Goal: Task Accomplishment & Management: Use online tool/utility

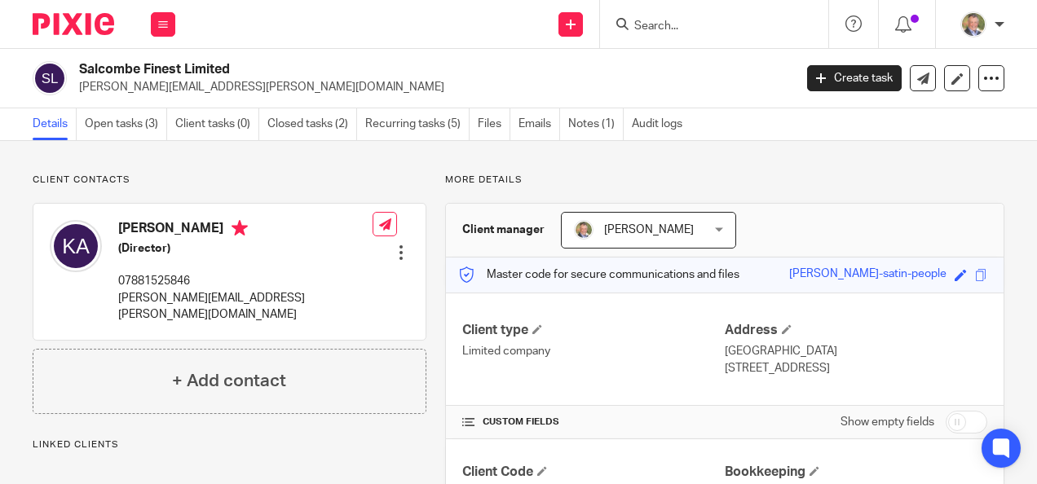
click at [679, 23] on input "Search" at bounding box center [705, 27] width 147 height 15
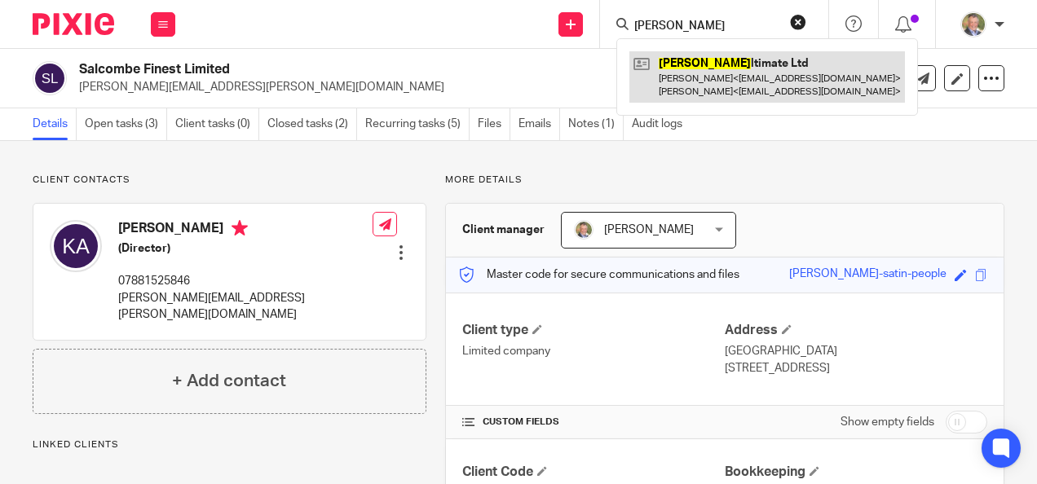
type input "lazu"
click at [711, 75] on link at bounding box center [766, 76] width 275 height 51
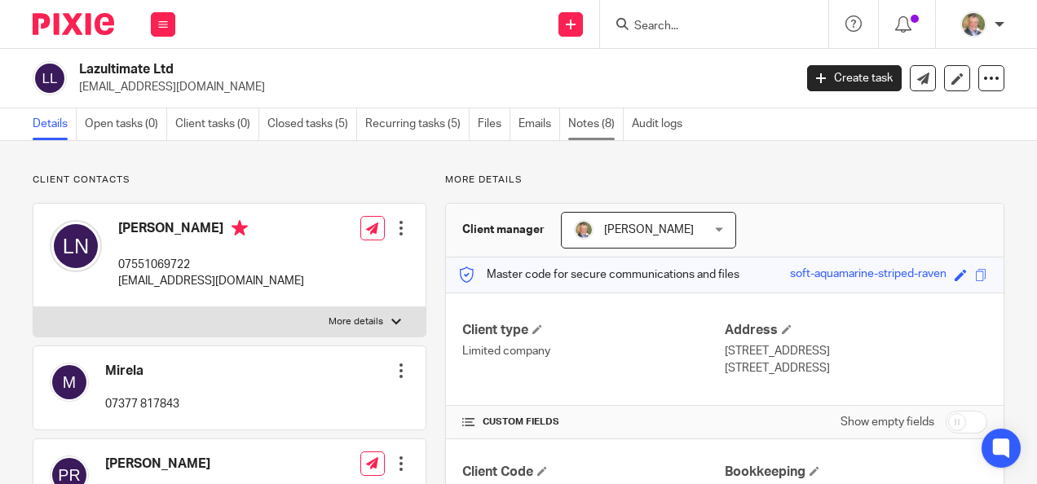
click at [597, 124] on link "Notes (8)" at bounding box center [595, 124] width 55 height 32
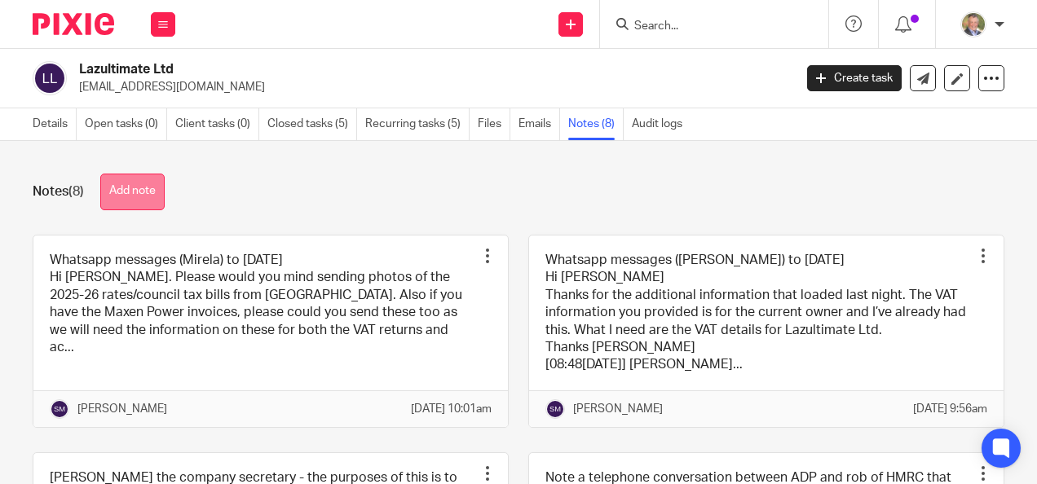
click at [155, 191] on button "Add note" at bounding box center [132, 192] width 64 height 37
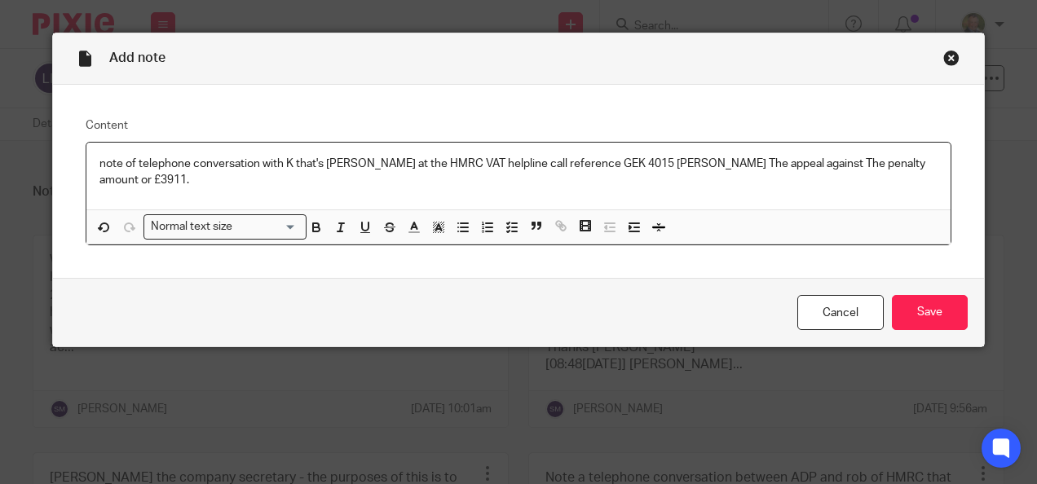
click at [99, 161] on p "note of telephone conversation with K that's [PERSON_NAME] at the HMRC VAT help…" at bounding box center [518, 172] width 839 height 33
click at [284, 163] on p "Note of telephone conversation with K that's [PERSON_NAME] at the HMRC VAT help…" at bounding box center [518, 172] width 839 height 33
click at [99, 160] on p "Note of telephone conversation with [PERSON_NAME] at the HMRC VAT helpline call…" at bounding box center [518, 172] width 839 height 33
click at [932, 315] on input "Save" at bounding box center [930, 312] width 76 height 35
